Goal: Task Accomplishment & Management: Use online tool/utility

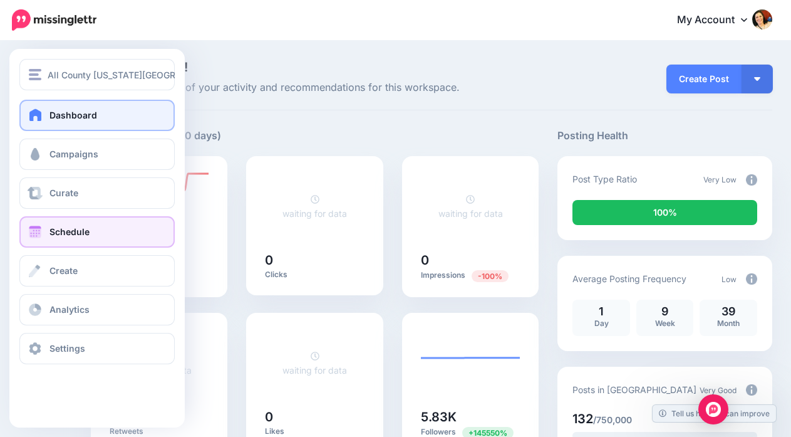
click at [36, 234] on span at bounding box center [35, 231] width 16 height 13
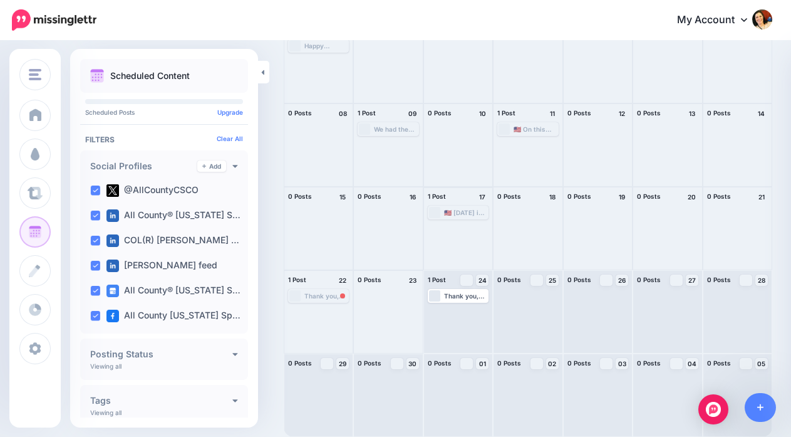
scroll to position [111, 0]
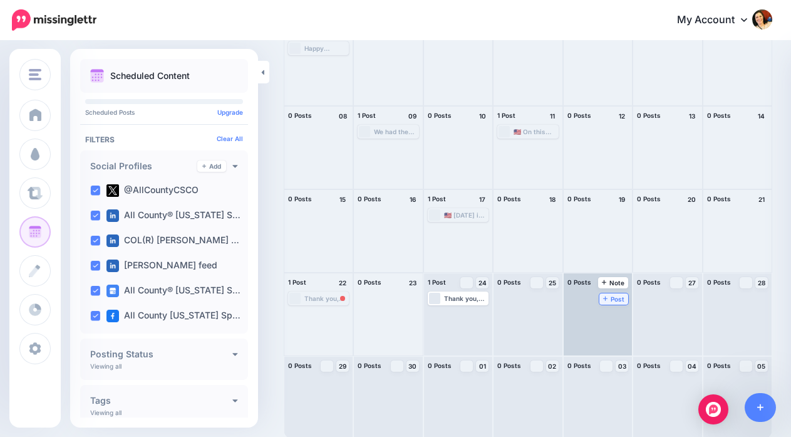
click at [602, 299] on link "Post" at bounding box center [613, 298] width 29 height 11
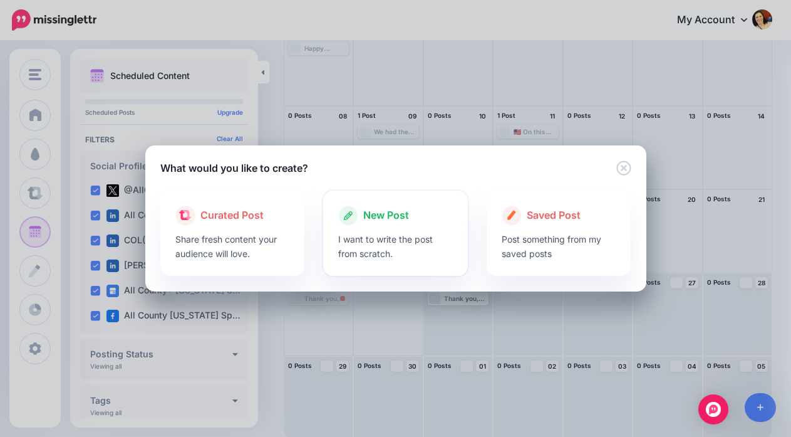
click at [398, 214] on span "New Post" at bounding box center [386, 215] width 46 height 16
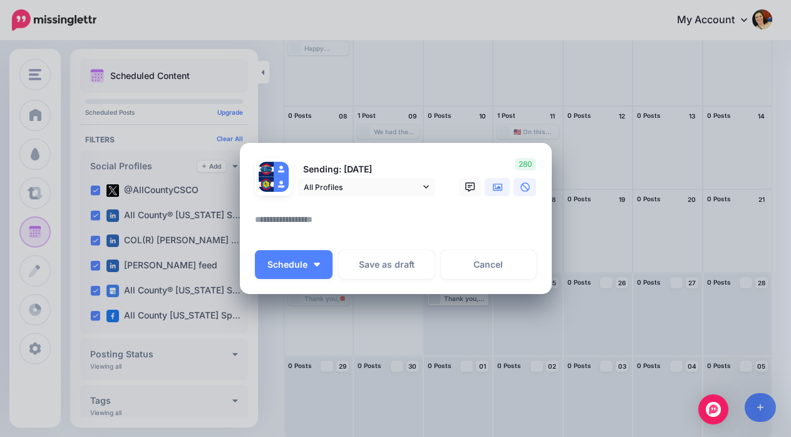
click at [498, 187] on icon at bounding box center [498, 187] width 10 height 8
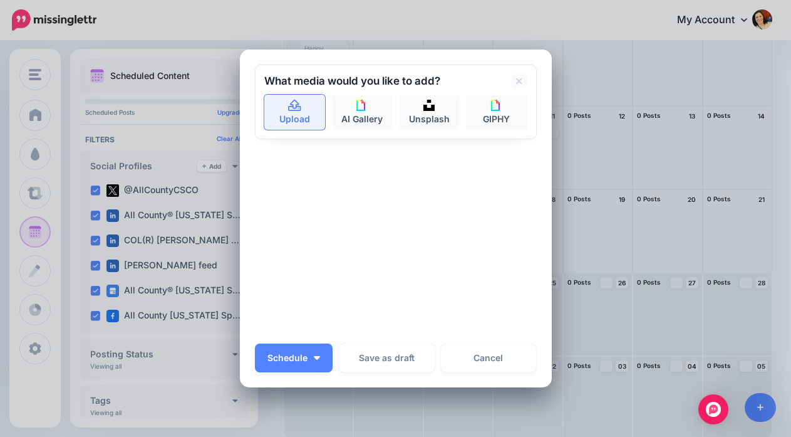
click at [282, 114] on link "Upload" at bounding box center [294, 112] width 61 height 35
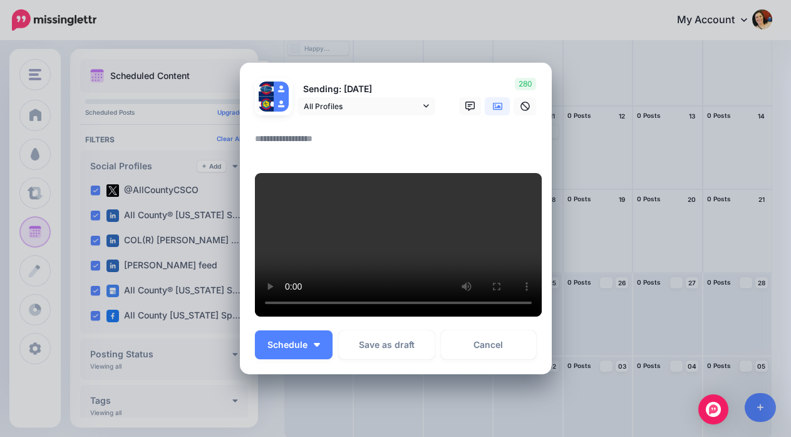
click at [296, 131] on textarea at bounding box center [399, 143] width 288 height 24
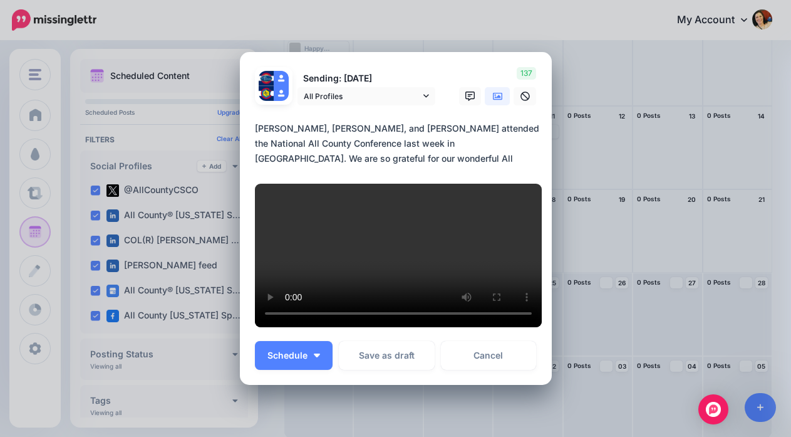
drag, startPoint x: 499, startPoint y: 108, endPoint x: 539, endPoint y: 107, distance: 40.1
click at [539, 121] on textarea "**********" at bounding box center [399, 143] width 288 height 45
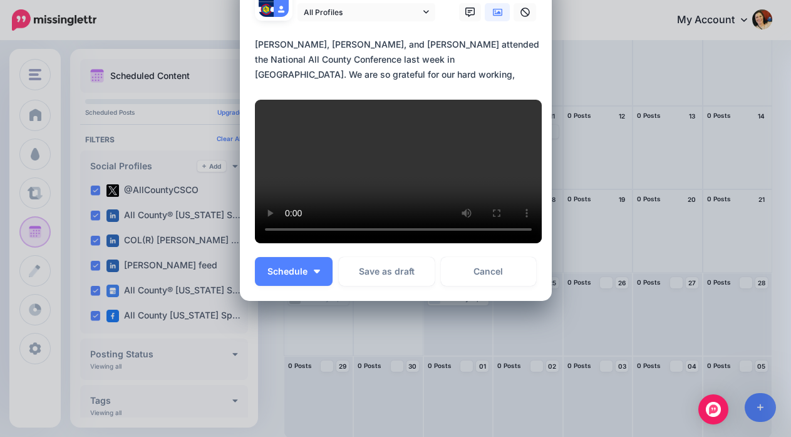
scroll to position [192, 0]
type textarea "**********"
click at [314, 272] on img "button" at bounding box center [317, 271] width 6 height 4
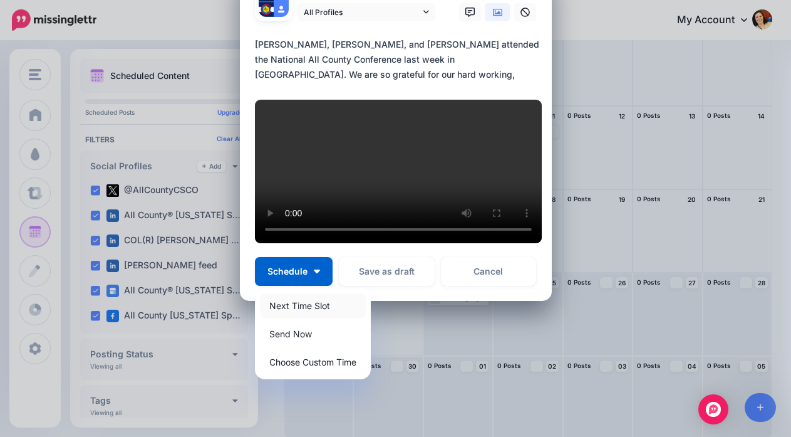
click at [317, 303] on link "Next Time Slot" at bounding box center [313, 305] width 106 height 24
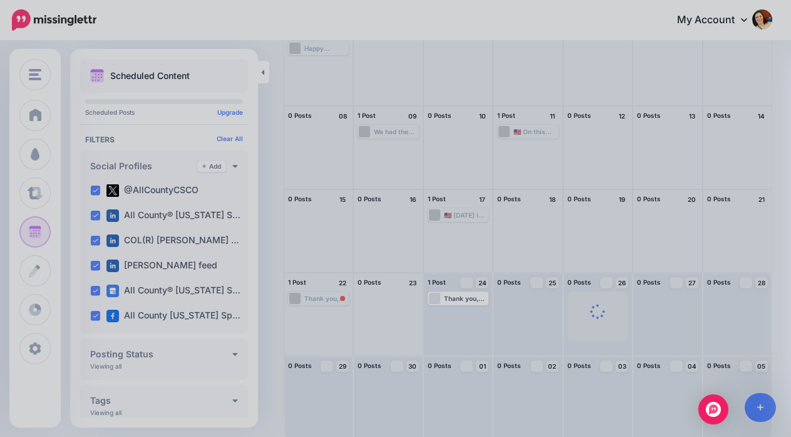
scroll to position [118, 0]
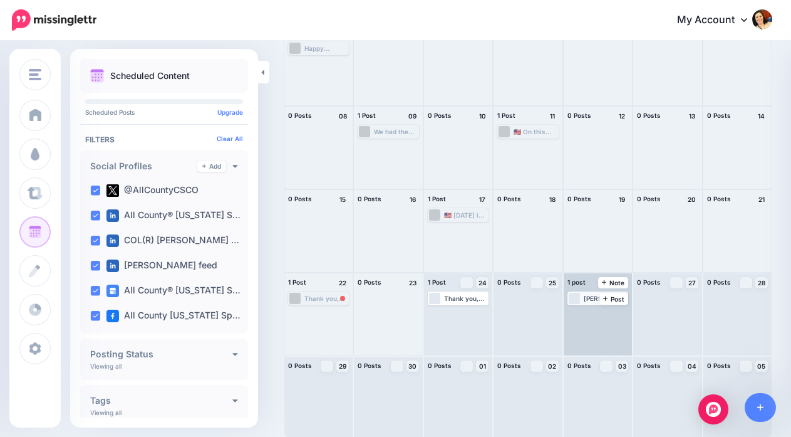
click at [582, 299] on div "Loading Scott, Shauna, and Denim attended the National All County Conference la…" at bounding box center [598, 298] width 58 height 11
click at [578, 313] on img at bounding box center [575, 313] width 6 height 6
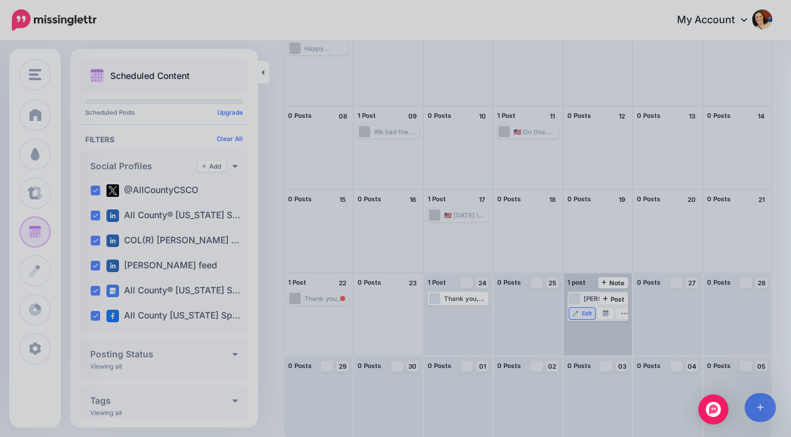
scroll to position [0, 0]
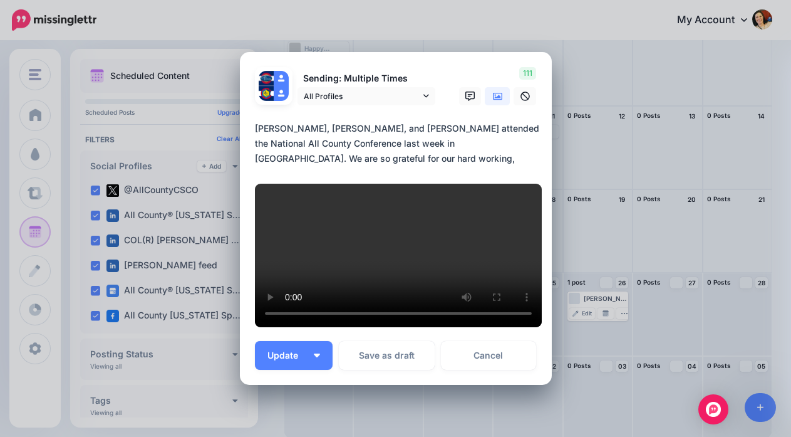
drag, startPoint x: 257, startPoint y: 90, endPoint x: 467, endPoint y: 127, distance: 213.1
click at [467, 127] on textarea "**********" at bounding box center [399, 143] width 288 height 45
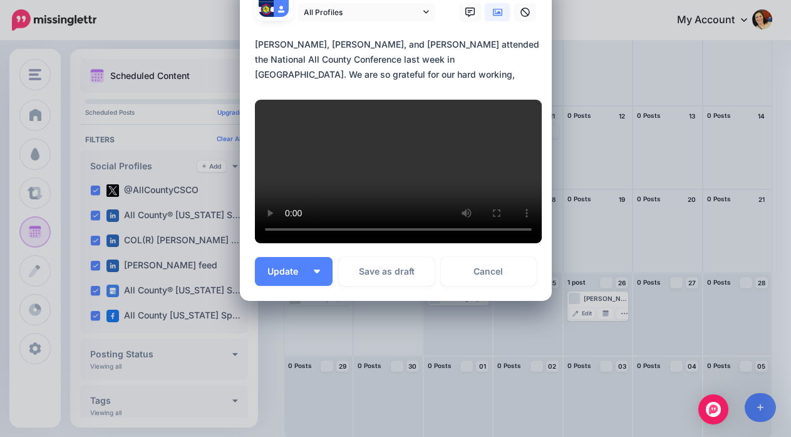
scroll to position [116, 0]
click at [489, 286] on link "Cancel" at bounding box center [489, 271] width 96 height 29
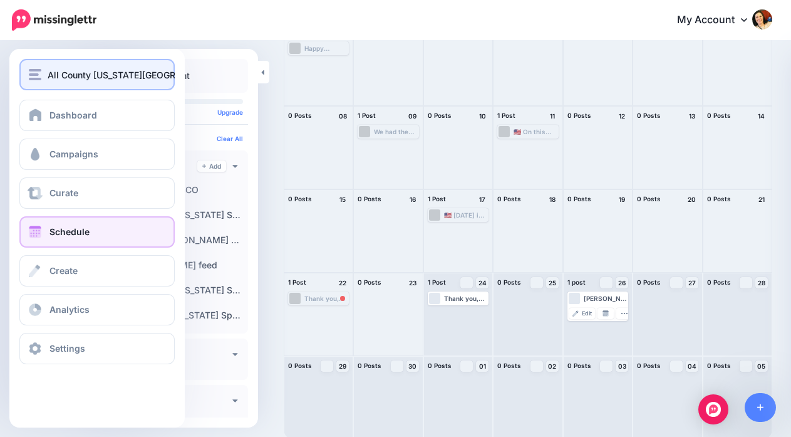
click at [34, 75] on img "button" at bounding box center [35, 74] width 13 height 11
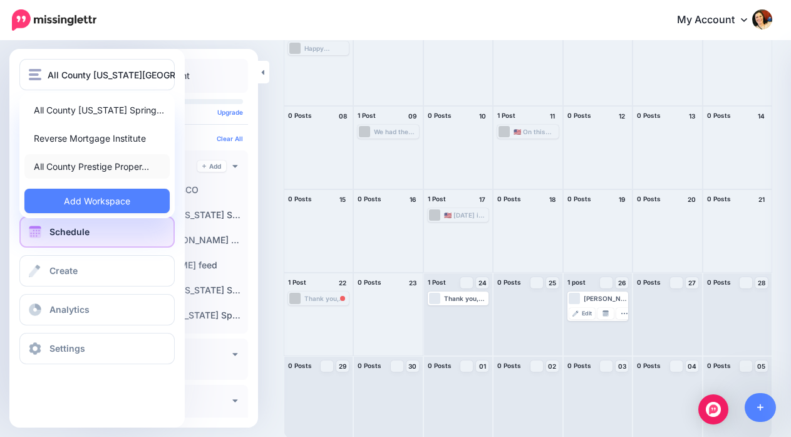
click at [83, 167] on link "All County Prestige Proper…" at bounding box center [96, 166] width 145 height 24
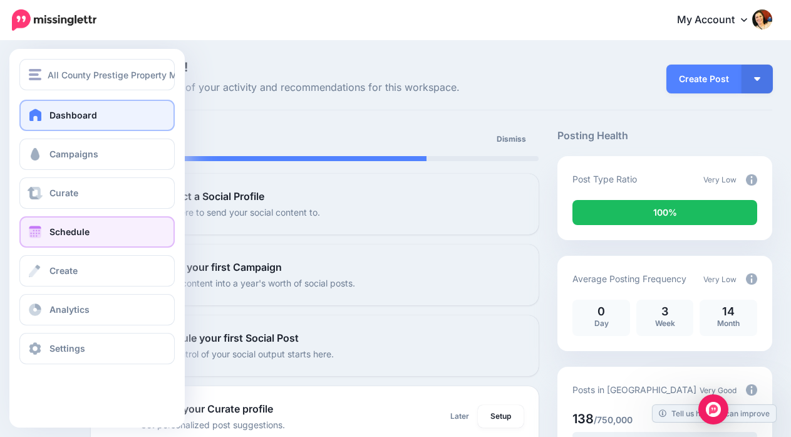
click at [39, 230] on span at bounding box center [35, 231] width 16 height 13
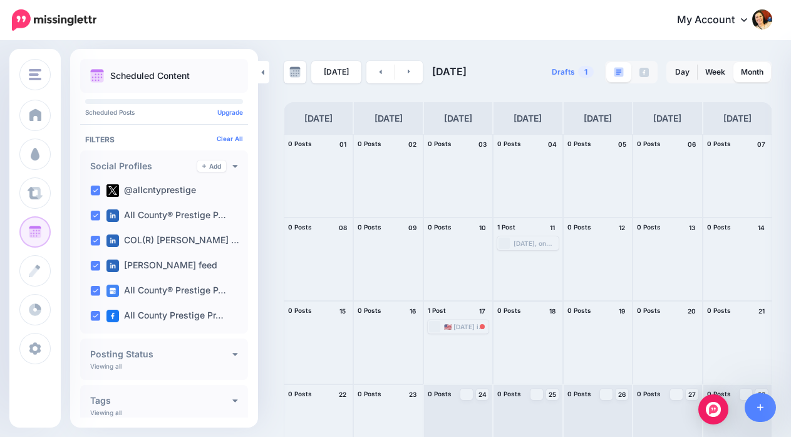
click at [522, 329] on div at bounding box center [528, 342] width 68 height 82
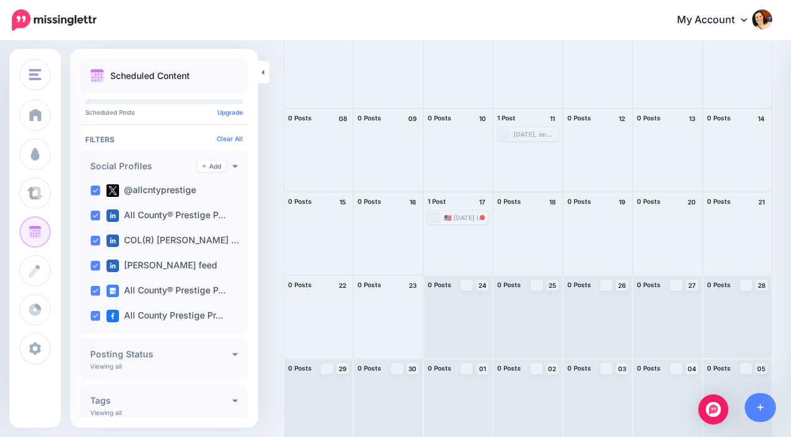
scroll to position [114, 0]
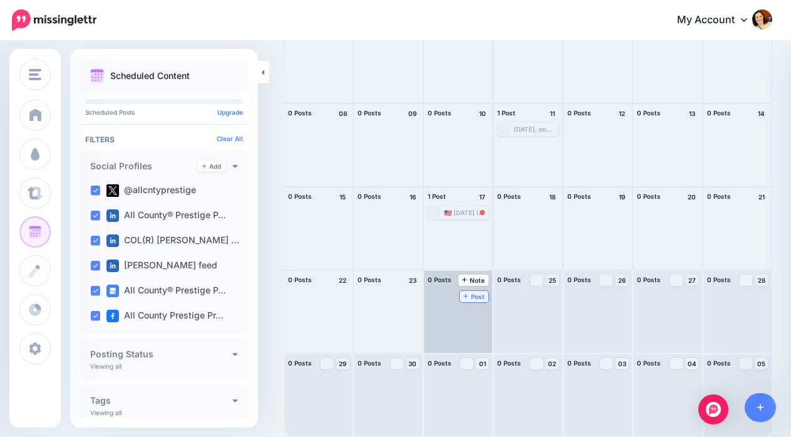
click at [467, 295] on icon at bounding box center [465, 296] width 5 height 6
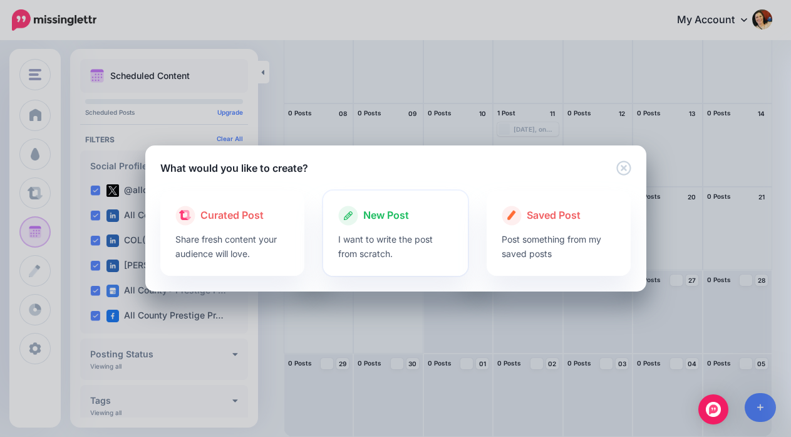
click at [385, 214] on span "New Post" at bounding box center [386, 215] width 46 height 16
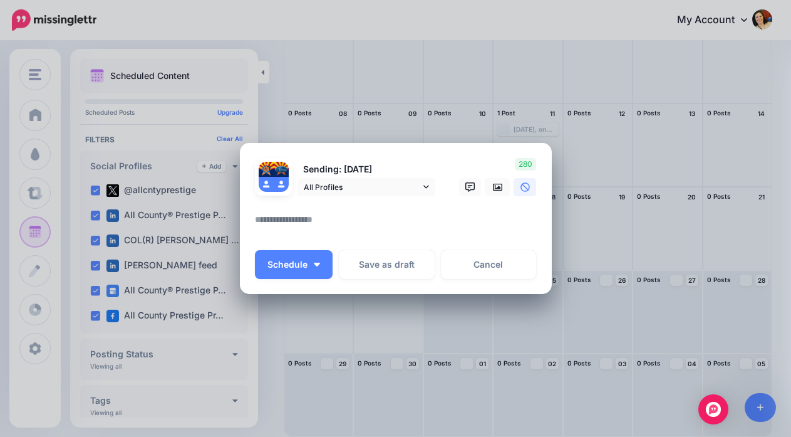
click at [388, 220] on textarea at bounding box center [399, 224] width 288 height 24
paste textarea "**********"
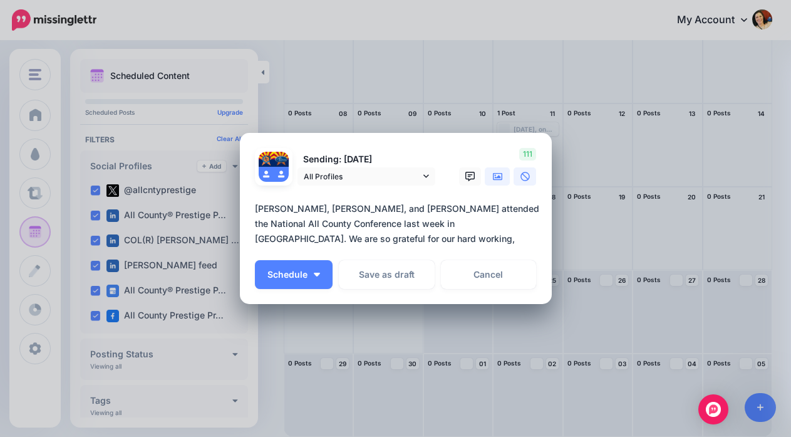
type textarea "**********"
click at [493, 176] on icon at bounding box center [498, 177] width 10 height 8
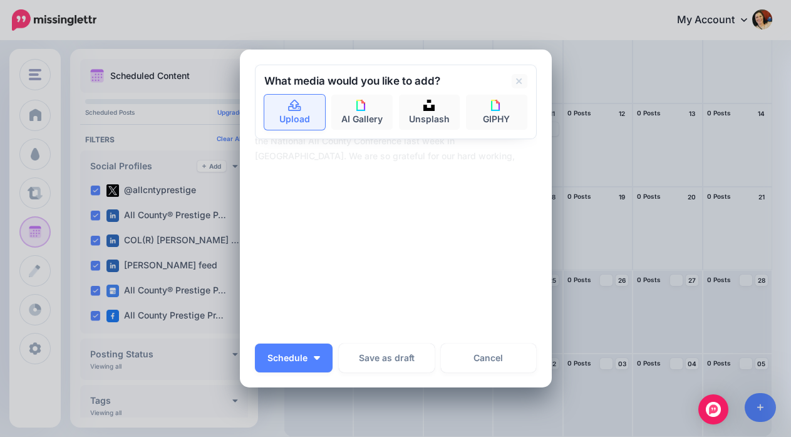
click at [281, 108] on link "Upload" at bounding box center [294, 112] width 61 height 35
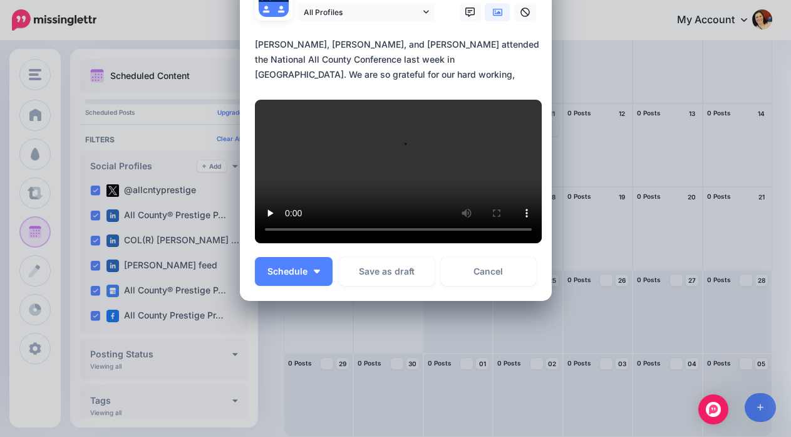
scroll to position [91, 0]
click at [316, 286] on button "Schedule" at bounding box center [294, 271] width 78 height 29
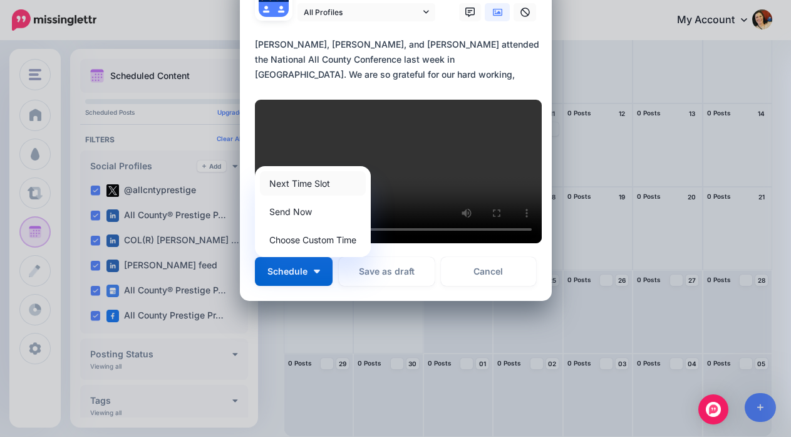
click at [309, 195] on link "Next Time Slot" at bounding box center [313, 183] width 106 height 24
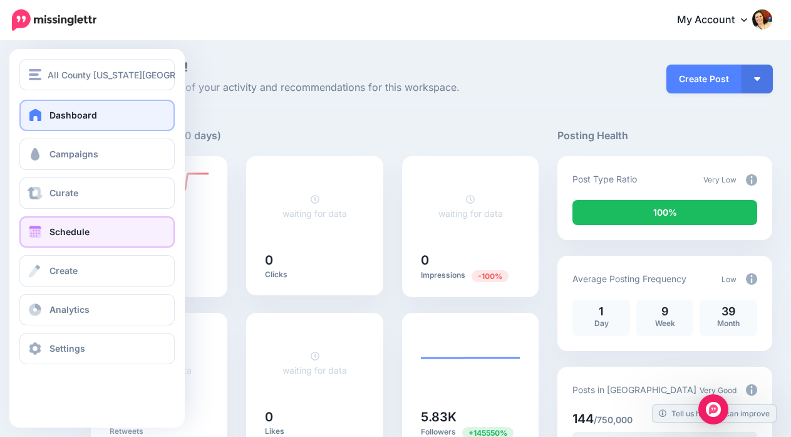
click at [39, 225] on span at bounding box center [35, 231] width 16 height 13
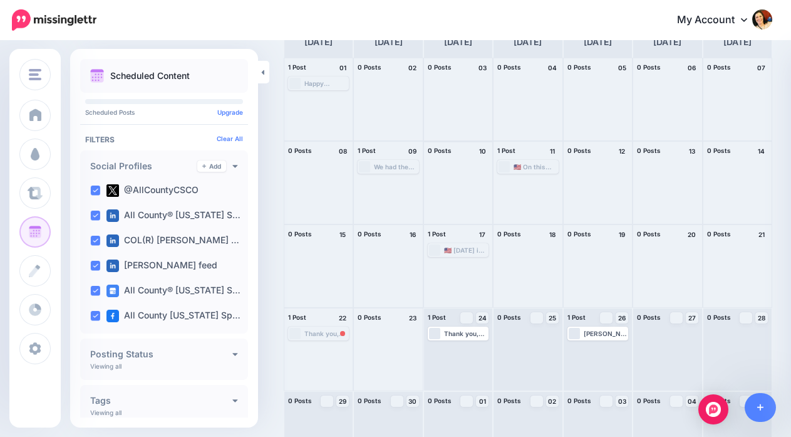
scroll to position [88, 0]
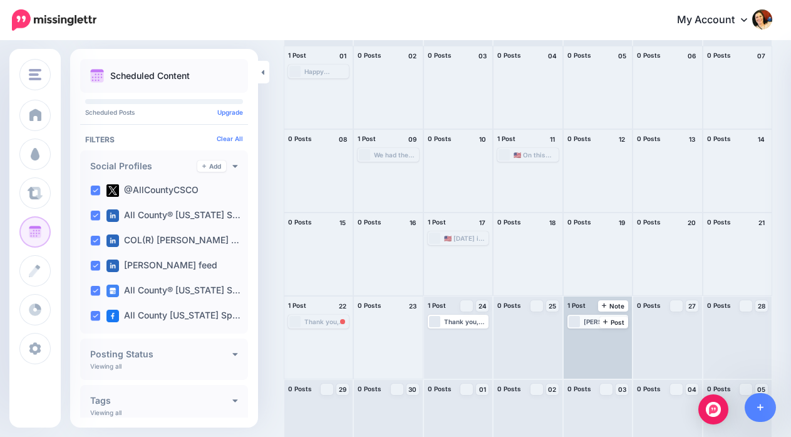
click at [579, 321] on div "Loading Scott, Shauna, and Denim attended the National All County Conference la…" at bounding box center [598, 321] width 58 height 11
click at [582, 336] on span "Edit" at bounding box center [587, 336] width 10 height 6
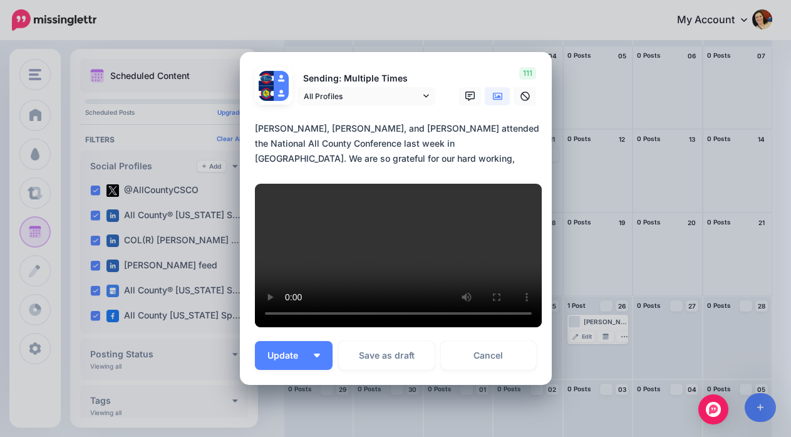
click at [383, 121] on textarea "**********" at bounding box center [399, 143] width 288 height 45
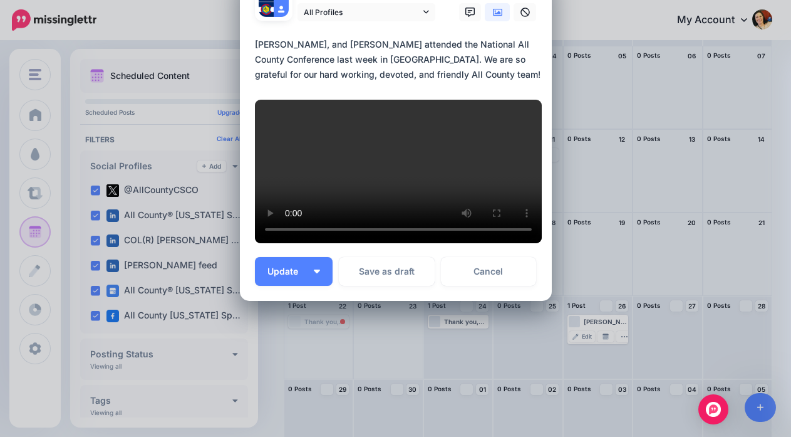
scroll to position [116, 0]
type textarea "**********"
click at [316, 273] on img "button" at bounding box center [317, 271] width 6 height 4
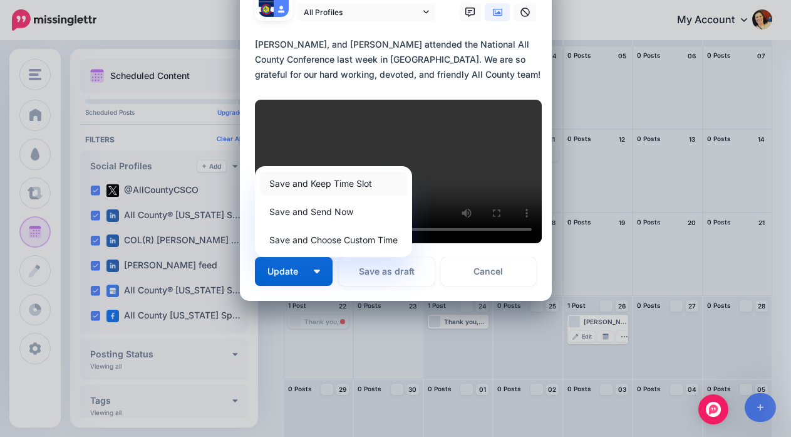
click at [296, 195] on link "Save and Keep Time Slot" at bounding box center [333, 183] width 147 height 24
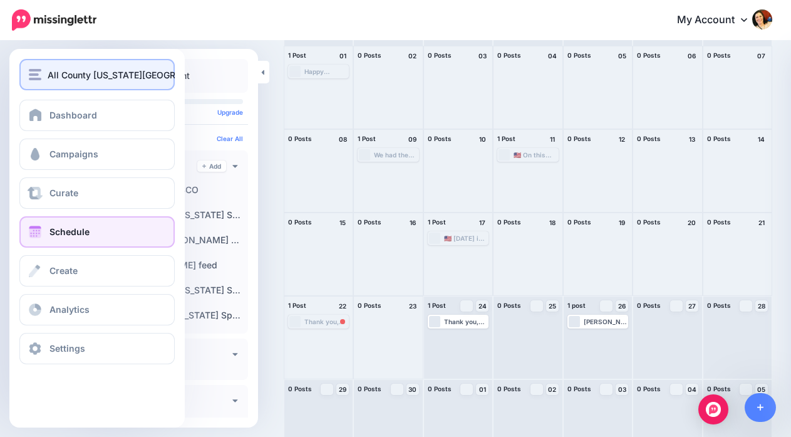
click at [35, 74] on img "button" at bounding box center [35, 74] width 13 height 11
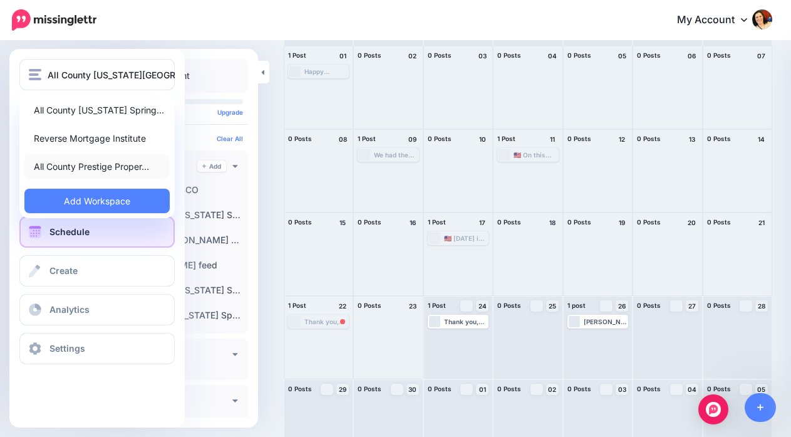
click at [55, 165] on link "All County Prestige Proper…" at bounding box center [96, 166] width 145 height 24
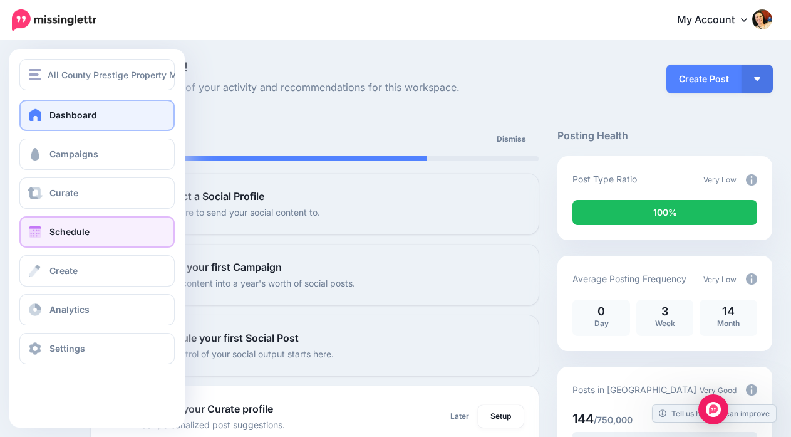
click at [51, 232] on span "Schedule" at bounding box center [69, 231] width 40 height 11
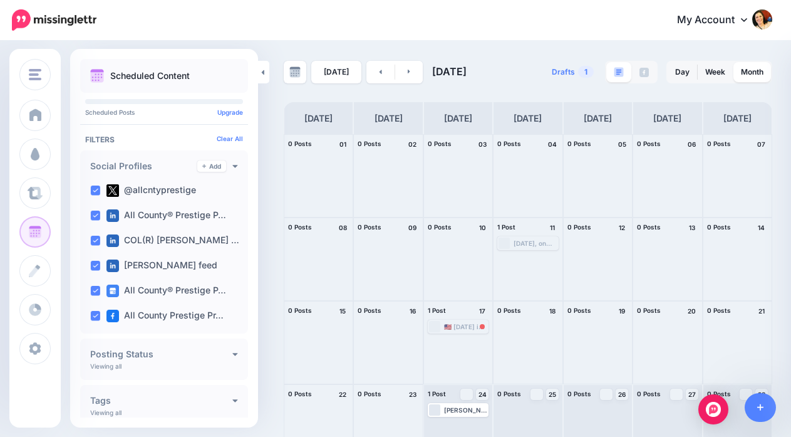
scroll to position [114, 0]
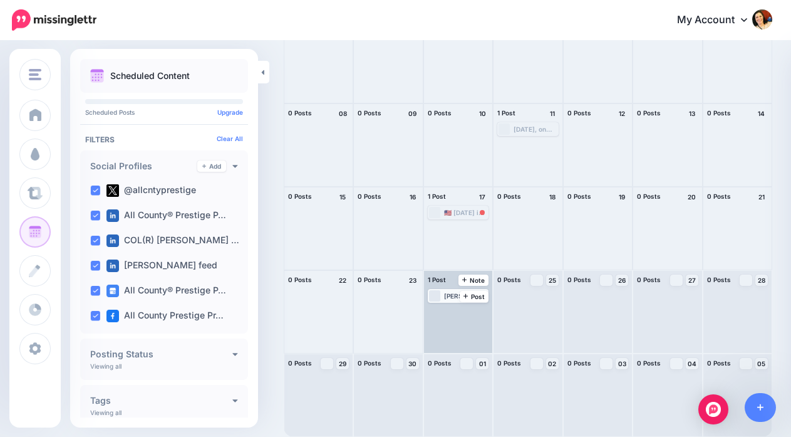
click at [446, 293] on div "[PERSON_NAME], [PERSON_NAME], and [PERSON_NAME] attended the National All Count…" at bounding box center [465, 296] width 43 height 8
click at [438, 310] on img at bounding box center [436, 311] width 6 height 6
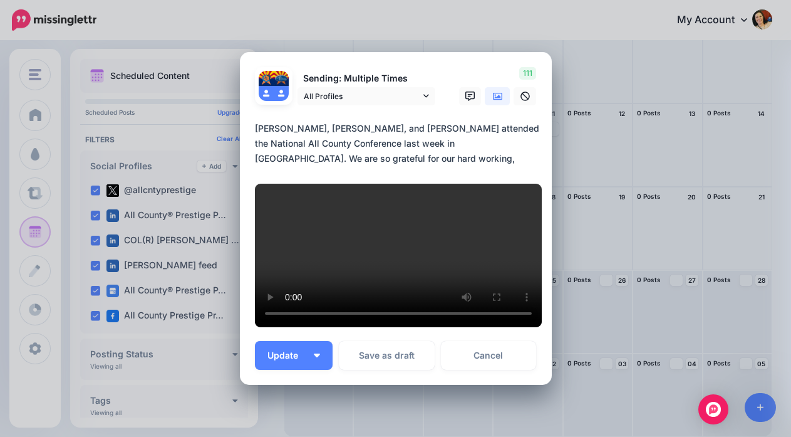
click at [381, 121] on textarea "**********" at bounding box center [399, 143] width 288 height 45
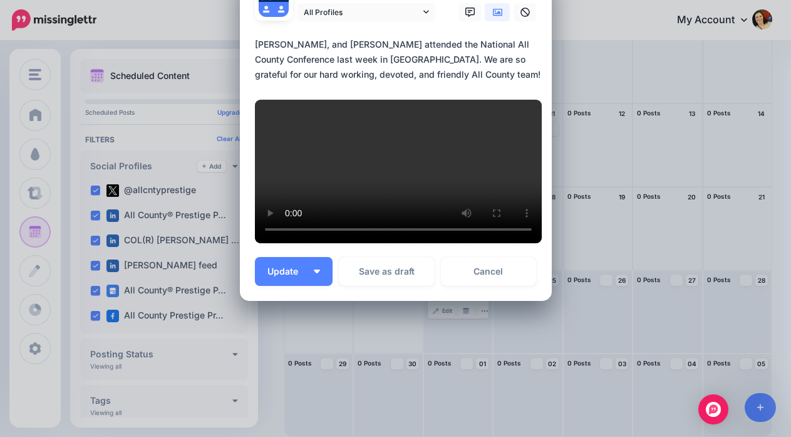
scroll to position [192, 0]
type textarea "**********"
click at [313, 269] on button "Update" at bounding box center [294, 271] width 78 height 29
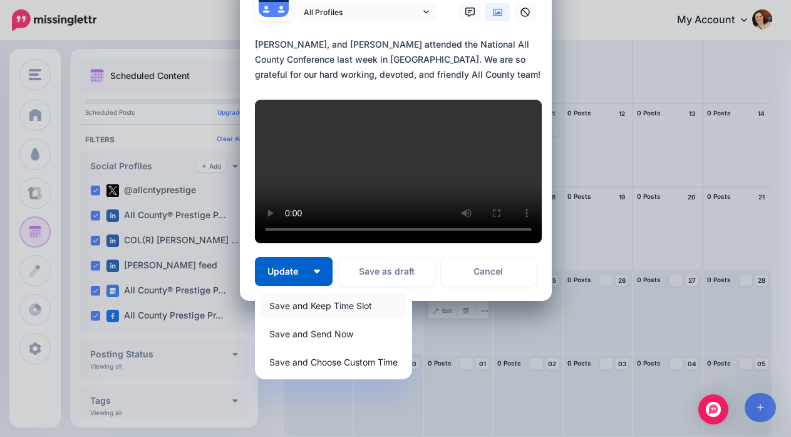
click at [309, 301] on link "Save and Keep Time Slot" at bounding box center [333, 305] width 147 height 24
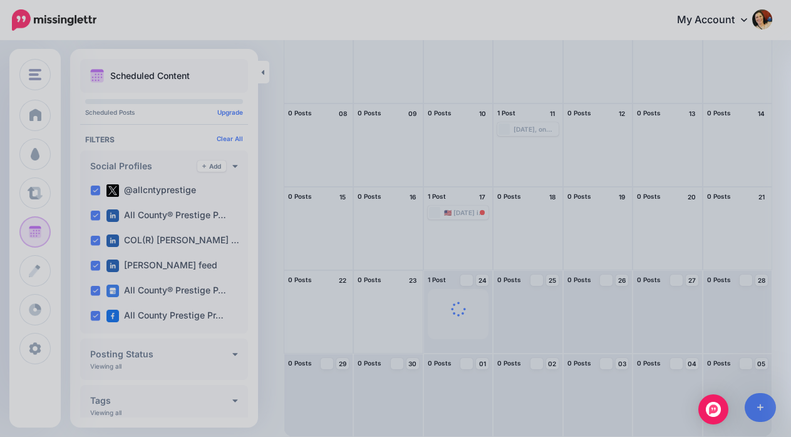
scroll to position [0, 0]
